Goal: Navigation & Orientation: Find specific page/section

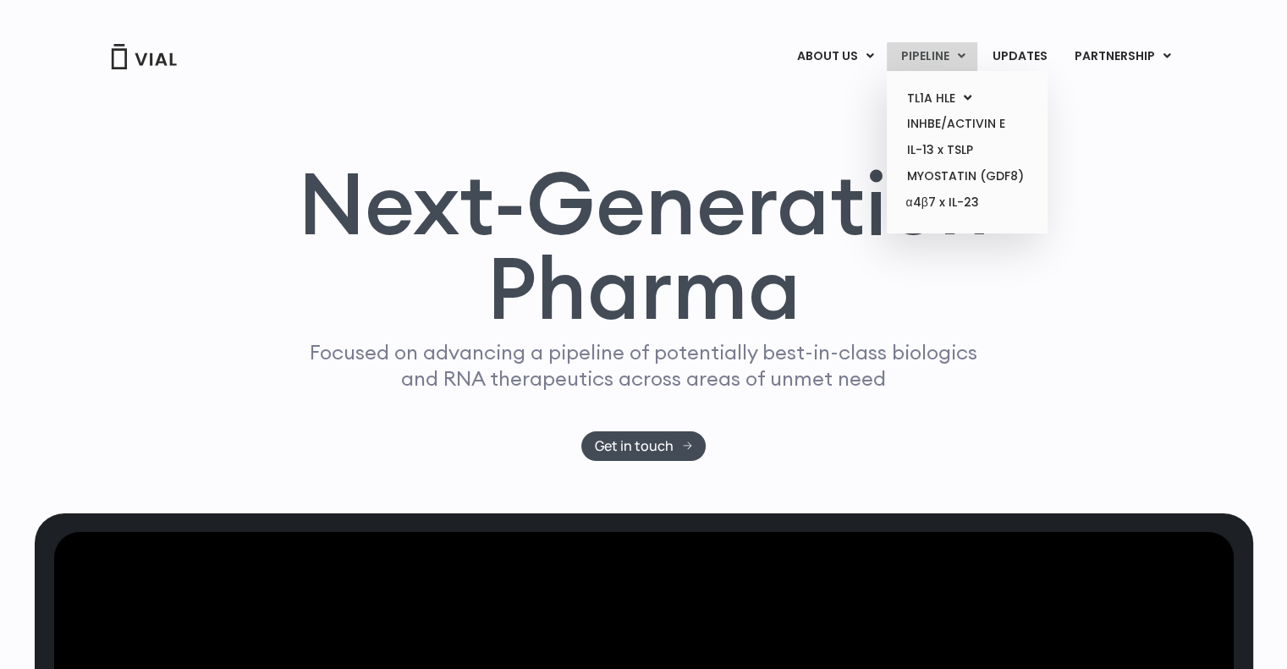
click at [919, 62] on link "PIPELINE" at bounding box center [932, 56] width 91 height 29
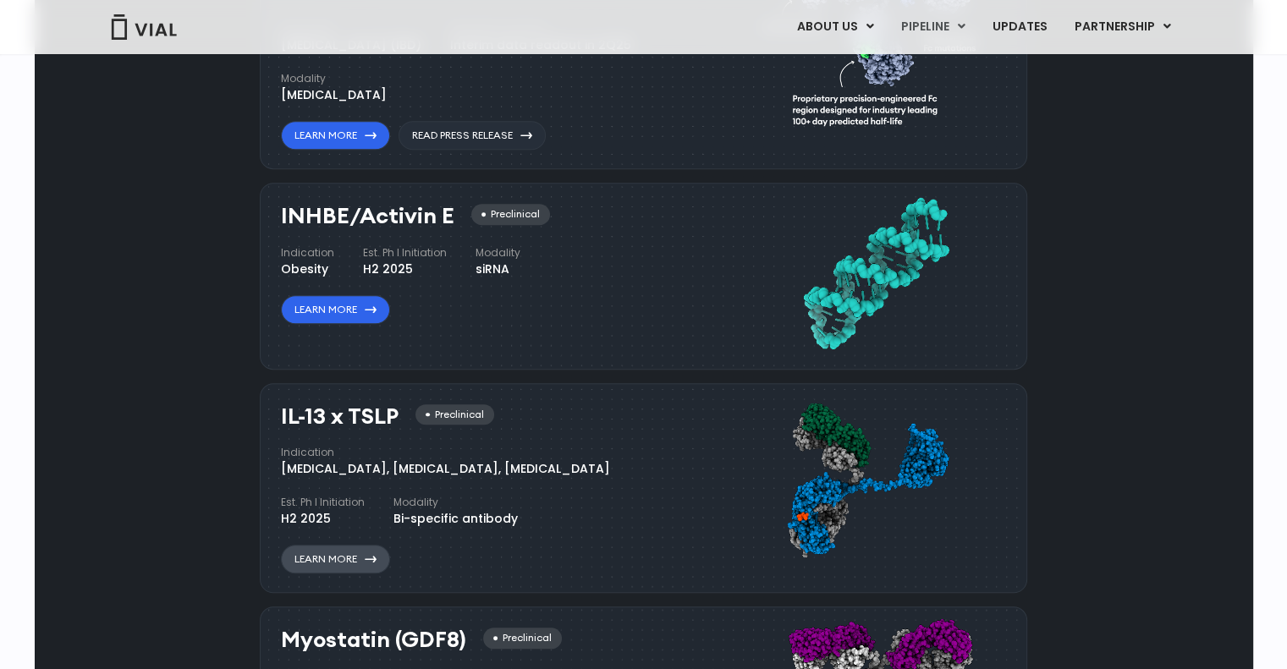
scroll to position [1360, 0]
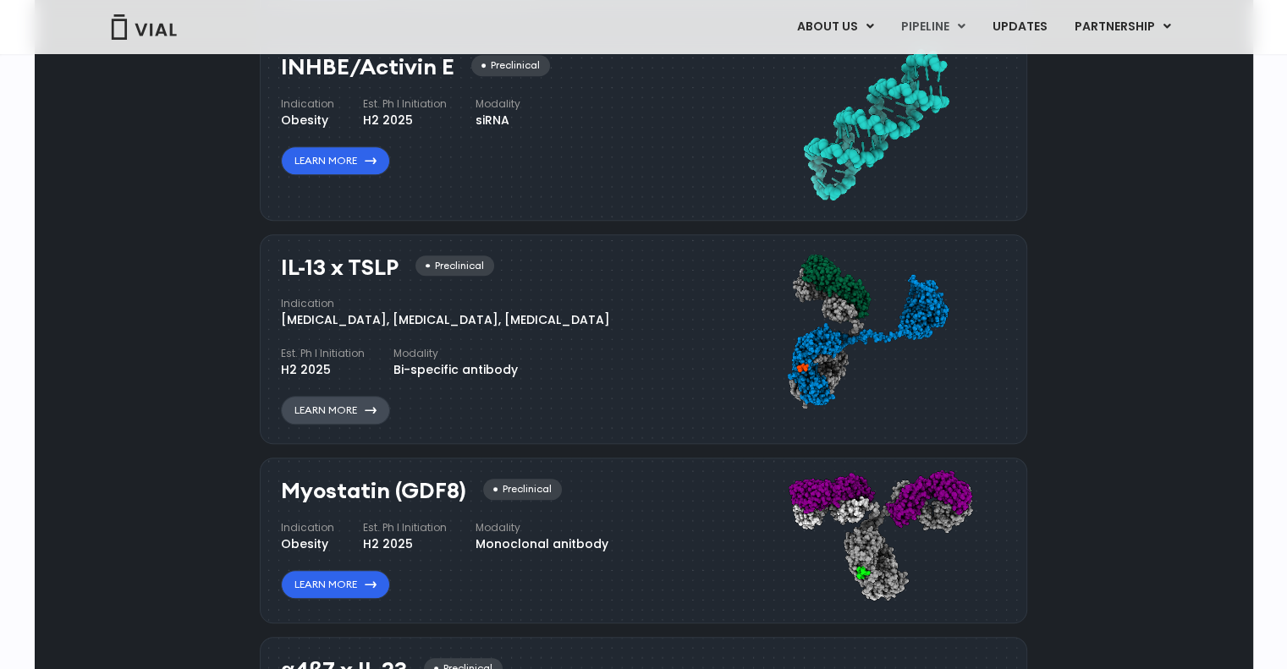
click at [359, 412] on link "Learn More" at bounding box center [335, 410] width 109 height 29
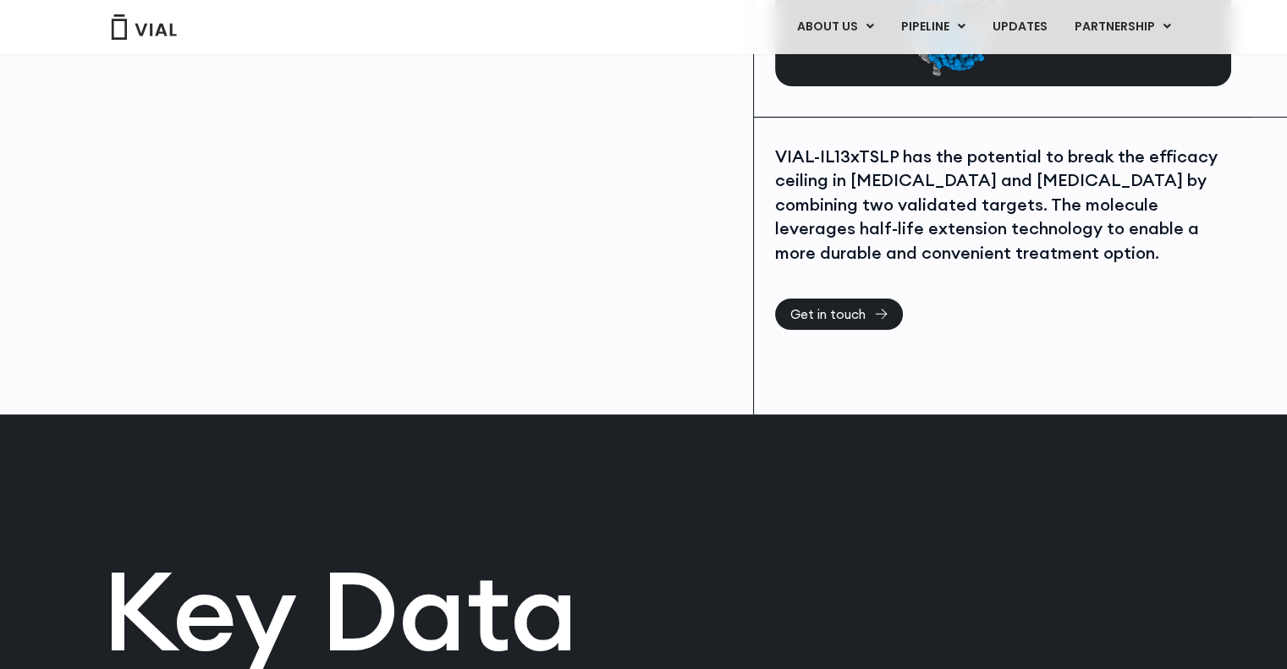
scroll to position [254, 0]
